Goal: Go to known website: Access a specific website the user already knows

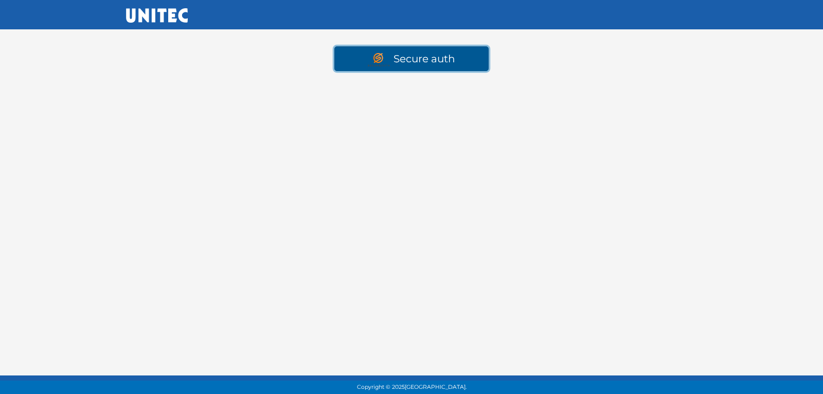
click at [421, 51] on link "Secure auth" at bounding box center [411, 58] width 154 height 25
click at [419, 54] on link "Secure auth" at bounding box center [411, 58] width 154 height 25
